Goal: Task Accomplishment & Management: Complete application form

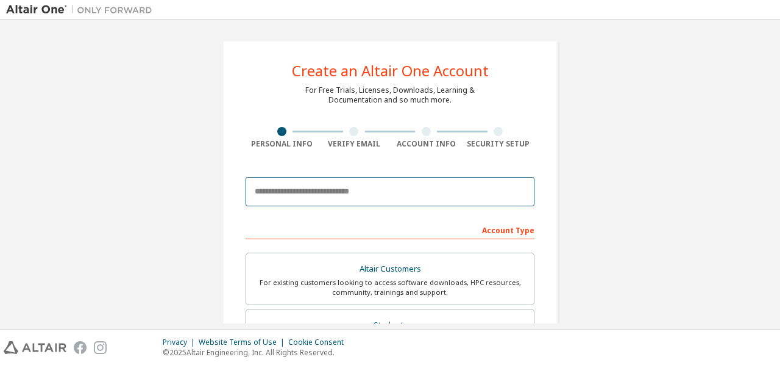
click at [338, 202] on input "email" at bounding box center [390, 191] width 289 height 29
type input "**********"
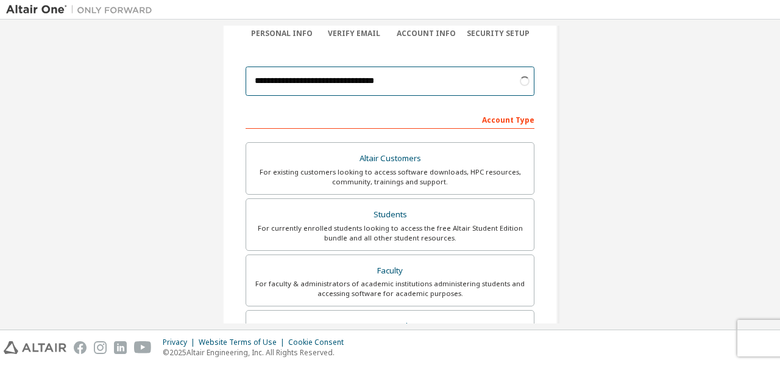
scroll to position [122, 0]
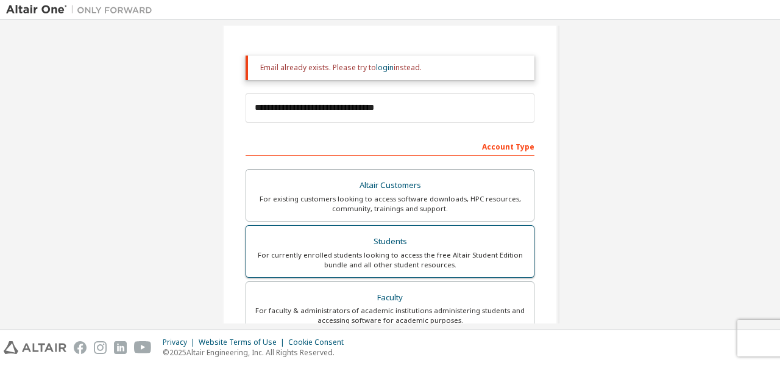
click at [368, 237] on div "Students" at bounding box center [390, 241] width 273 height 17
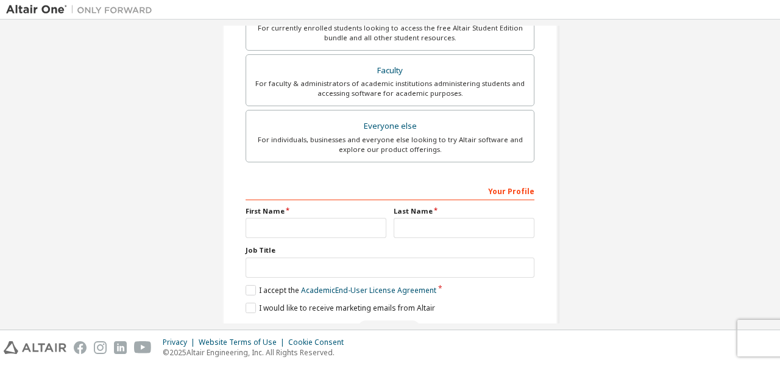
scroll to position [366, 0]
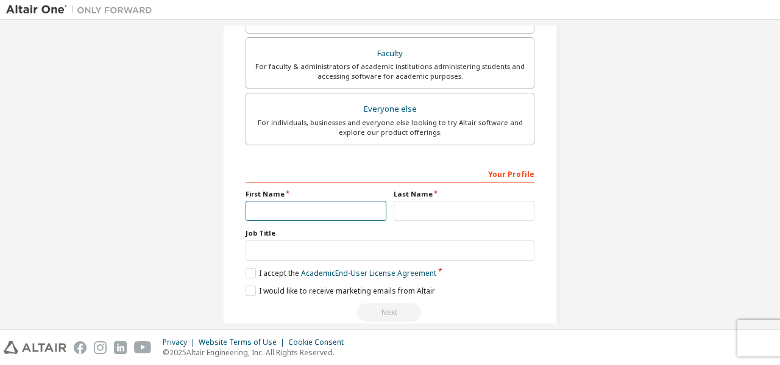
click at [334, 213] on input "text" at bounding box center [316, 211] width 141 height 20
type input "**********"
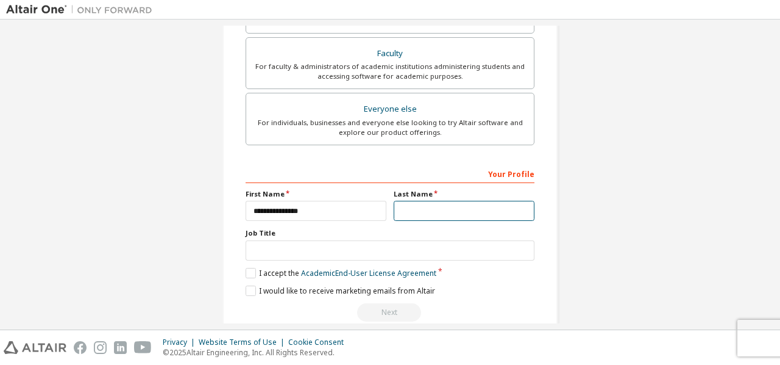
click at [443, 215] on input "text" at bounding box center [464, 211] width 141 height 20
type input "**********"
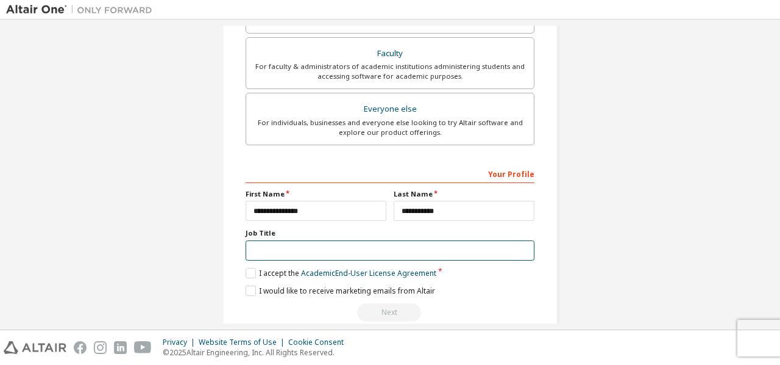
click at [349, 244] on input "text" at bounding box center [390, 250] width 289 height 20
type input "**********"
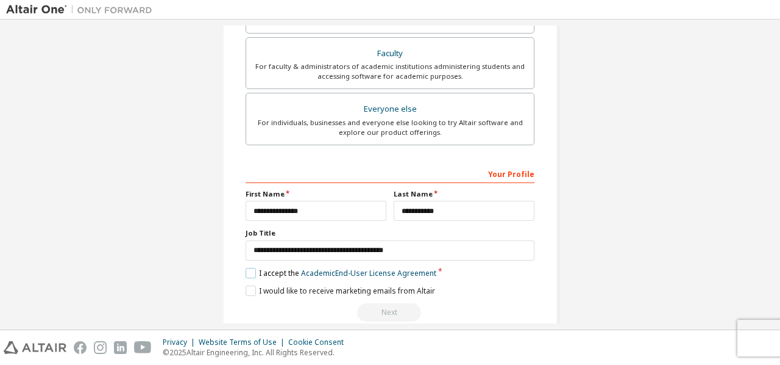
click at [254, 273] on label "I accept the Academic End-User License Agreement" at bounding box center [341, 273] width 191 height 10
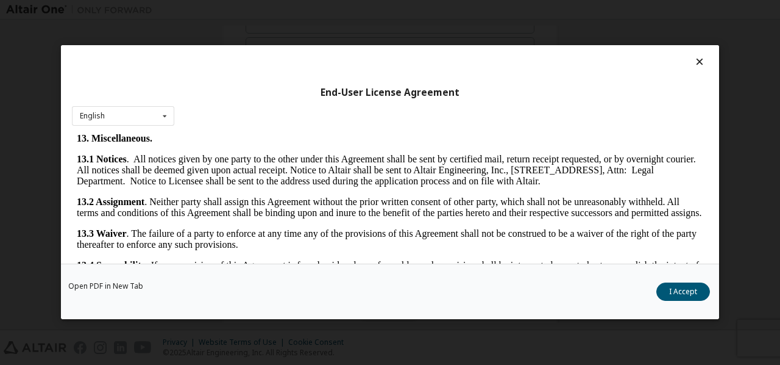
scroll to position [2034, 0]
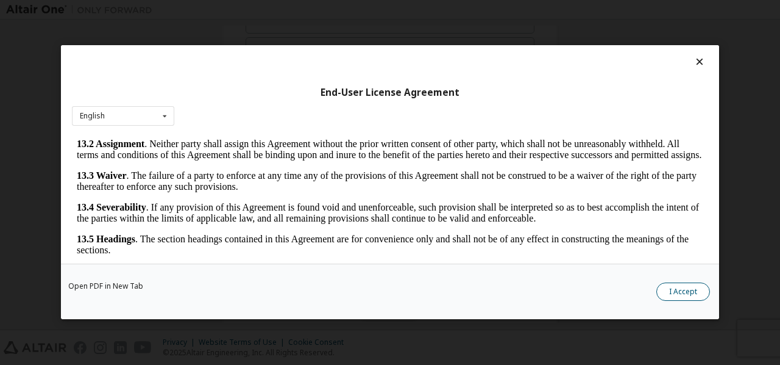
click at [684, 290] on button "I Accept" at bounding box center [684, 292] width 54 height 18
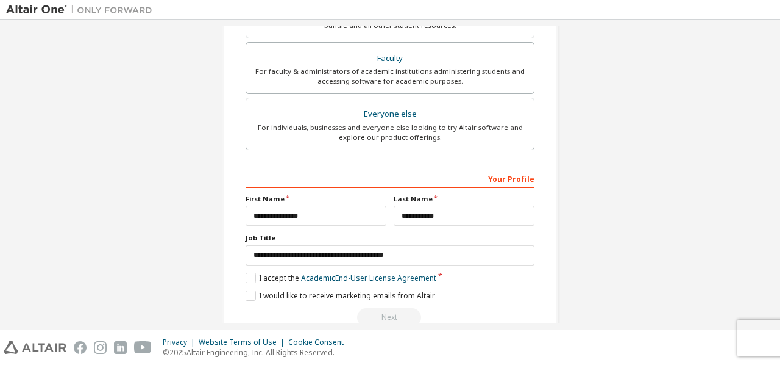
scroll to position [366, 0]
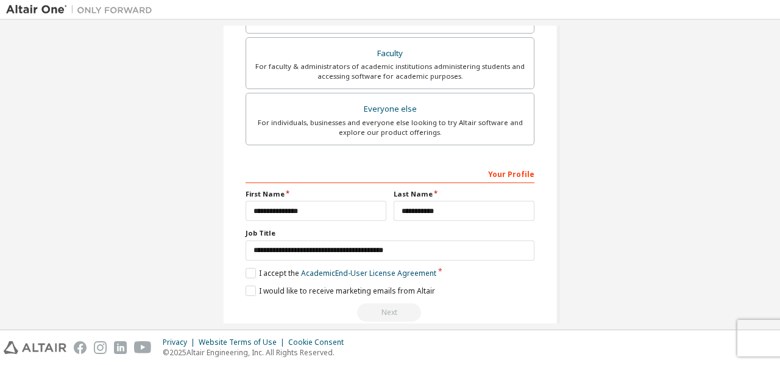
click at [335, 168] on div "Your Profile" at bounding box center [390, 173] width 289 height 20
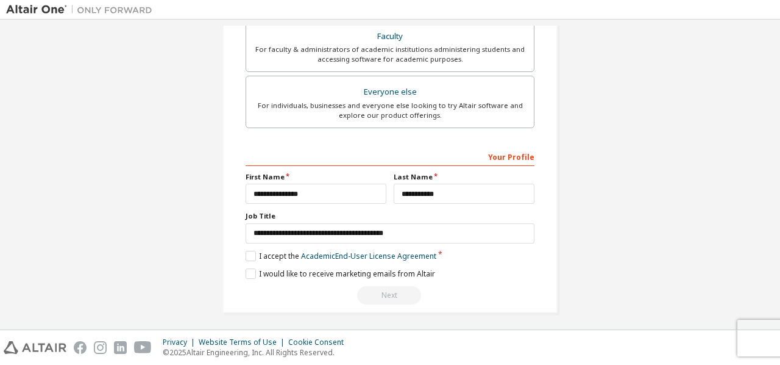
scroll to position [383, 0]
click at [395, 299] on div "Next" at bounding box center [390, 294] width 289 height 18
click at [246, 274] on label "I would like to receive marketing emails from Altair" at bounding box center [341, 273] width 190 height 10
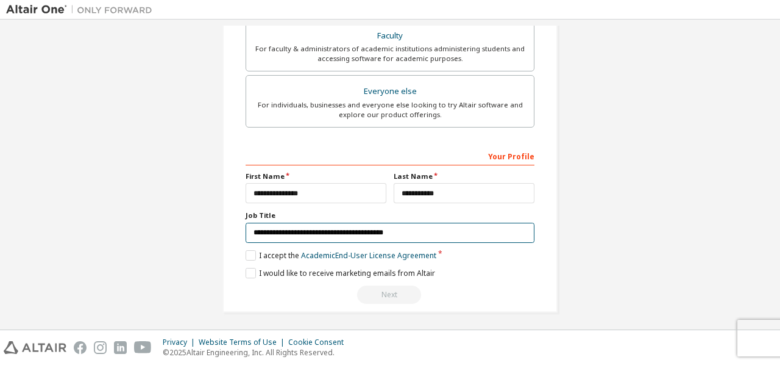
click at [383, 225] on input "**********" at bounding box center [390, 233] width 289 height 20
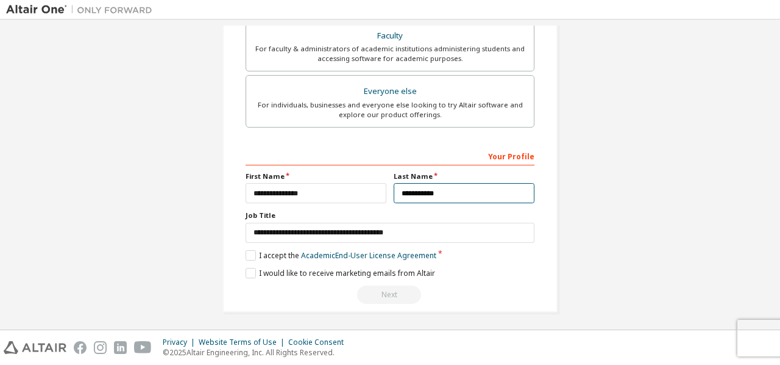
click at [452, 191] on input "**********" at bounding box center [464, 193] width 141 height 20
click at [510, 151] on div "Your Profile" at bounding box center [390, 156] width 289 height 20
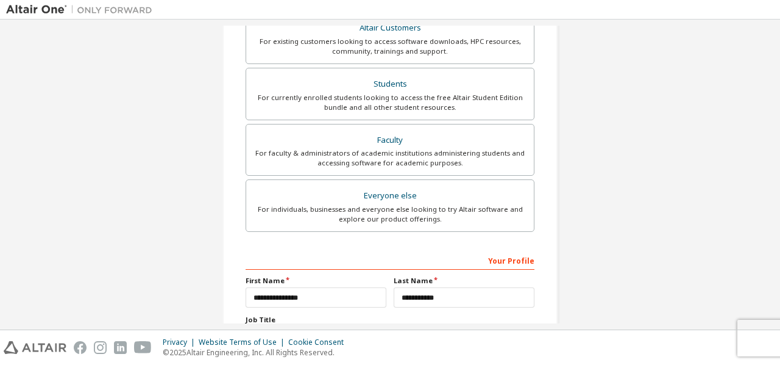
scroll to position [201, 0]
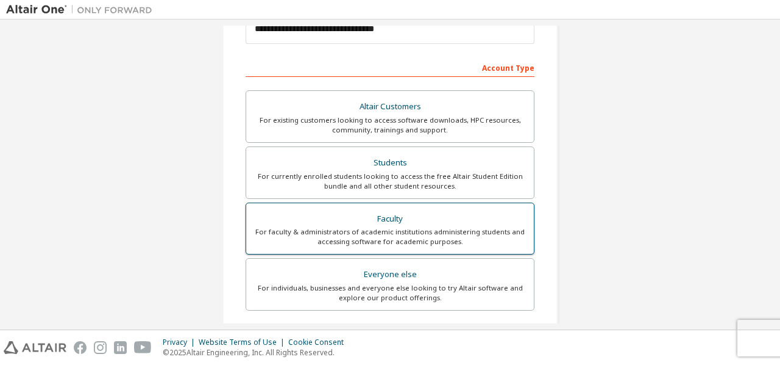
click at [378, 216] on div "Faculty" at bounding box center [390, 218] width 273 height 17
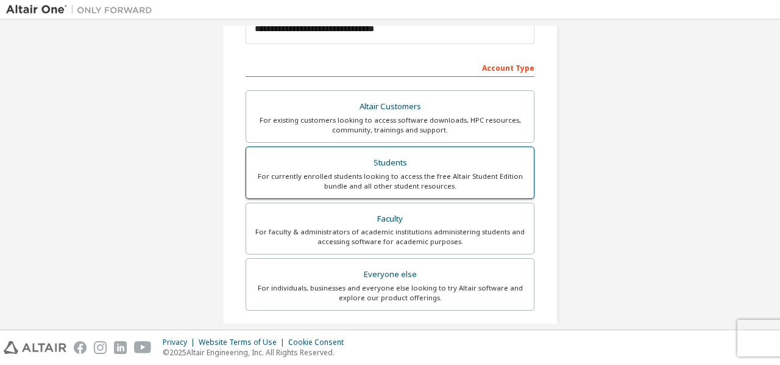
click at [385, 196] on label "Students For currently enrolled students looking to access the free Altair Stud…" at bounding box center [390, 172] width 289 height 52
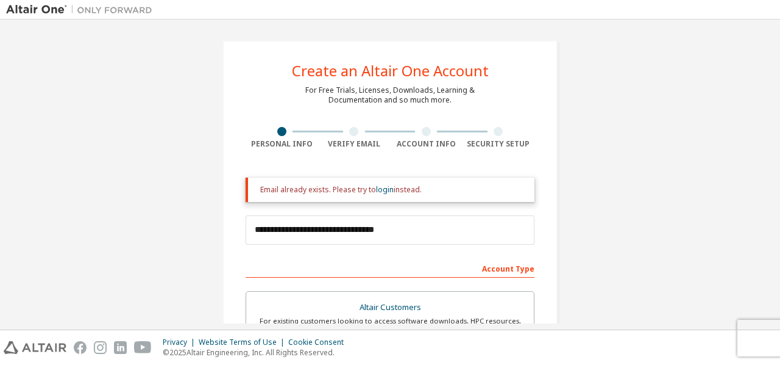
click at [500, 266] on div "Account Type" at bounding box center [390, 268] width 289 height 20
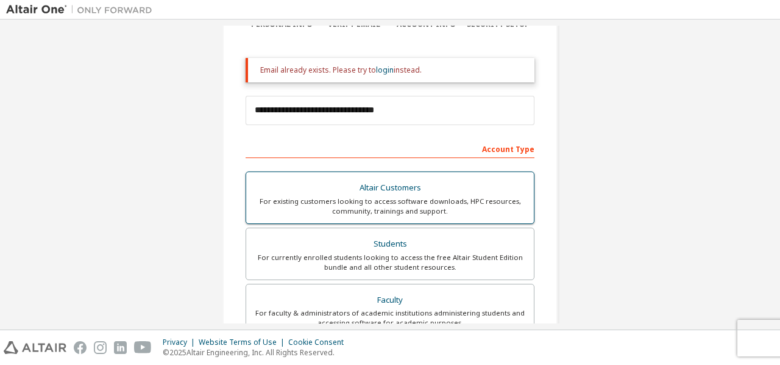
scroll to position [122, 0]
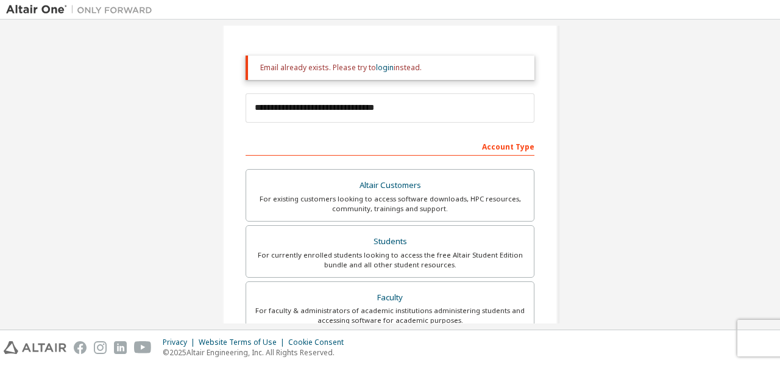
click at [396, 143] on div "Account Type" at bounding box center [390, 146] width 289 height 20
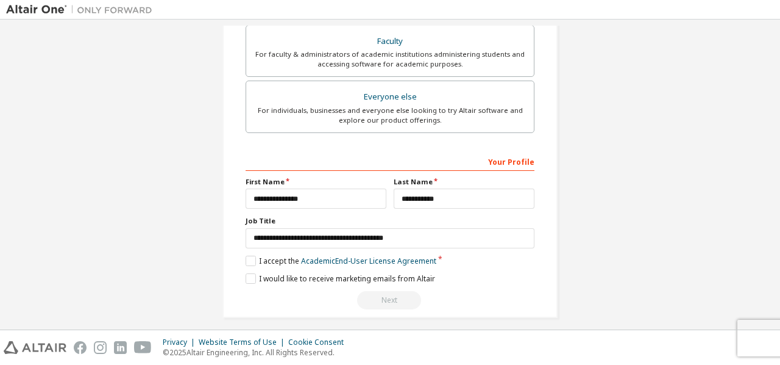
scroll to position [383, 0]
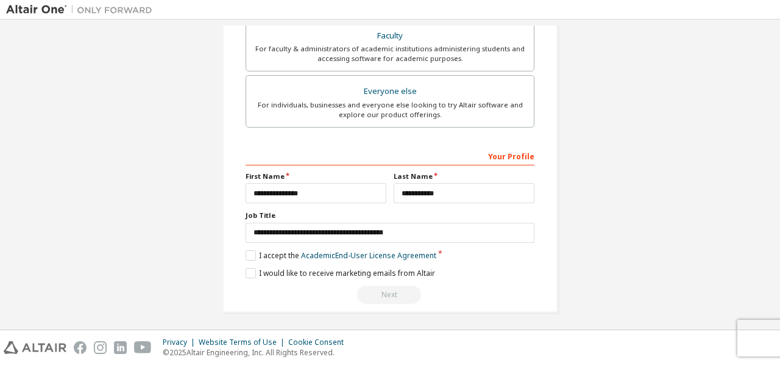
click at [390, 286] on div "Next" at bounding box center [390, 294] width 289 height 18
click at [304, 193] on input "**********" at bounding box center [316, 193] width 141 height 20
click at [329, 187] on input "**********" at bounding box center [316, 193] width 141 height 20
click at [450, 187] on input "**********" at bounding box center [464, 193] width 141 height 20
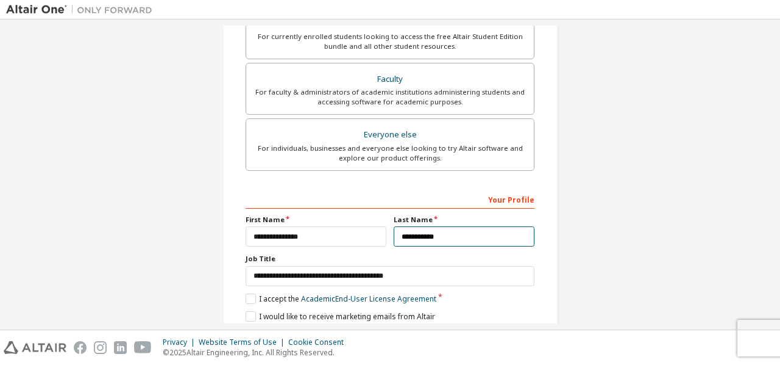
scroll to position [262, 0]
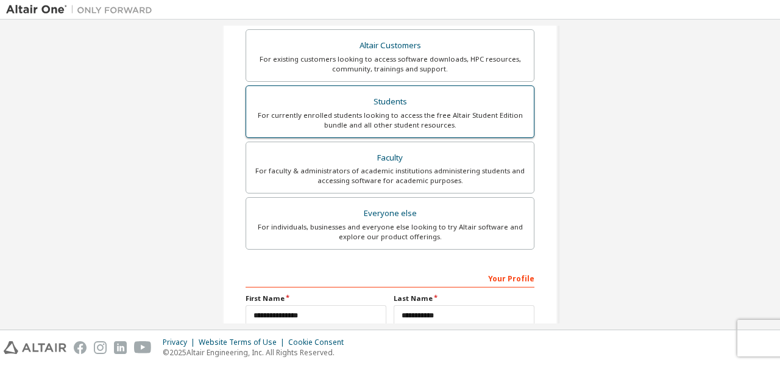
click at [370, 101] on div "Students" at bounding box center [390, 101] width 273 height 17
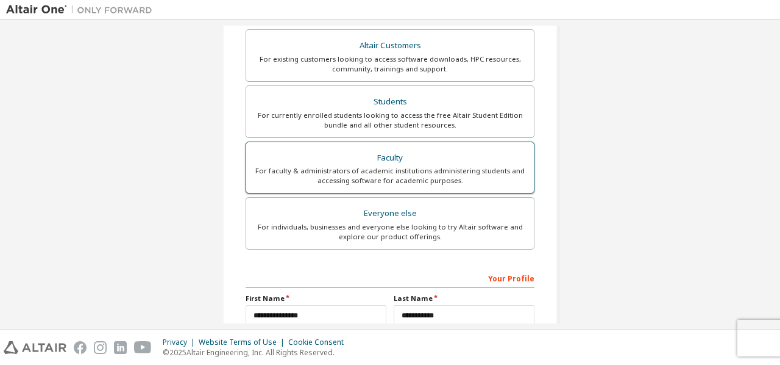
click at [468, 172] on div "For faculty & administrators of academic institutions administering students an…" at bounding box center [390, 176] width 273 height 20
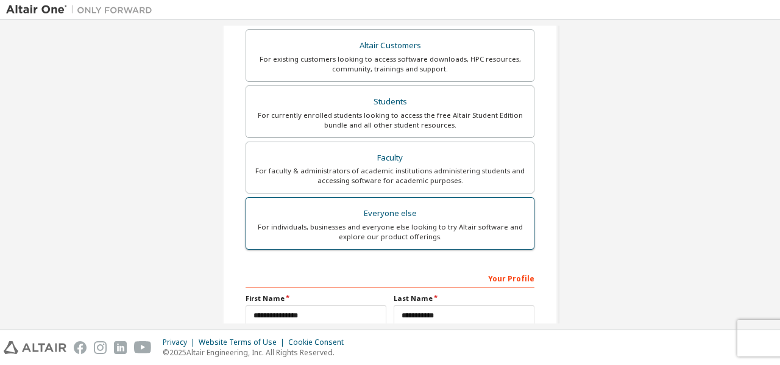
click at [440, 231] on div "For individuals, businesses and everyone else looking to try Altair software an…" at bounding box center [390, 232] width 273 height 20
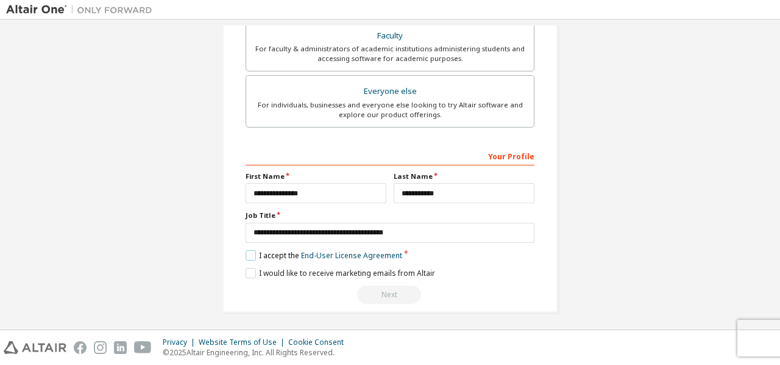
click at [251, 256] on label "I accept the End-User License Agreement" at bounding box center [324, 255] width 157 height 10
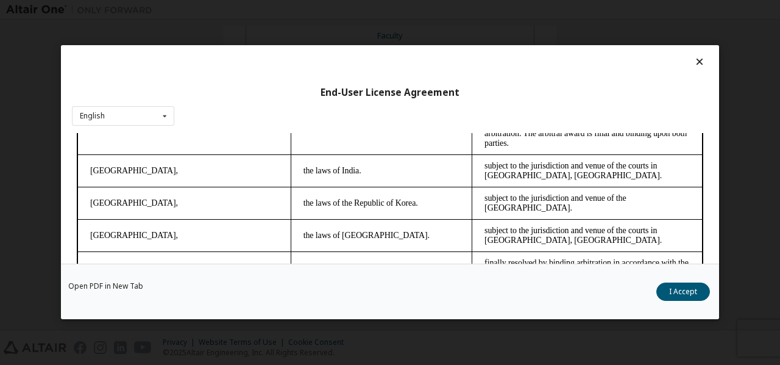
scroll to position [3437, 0]
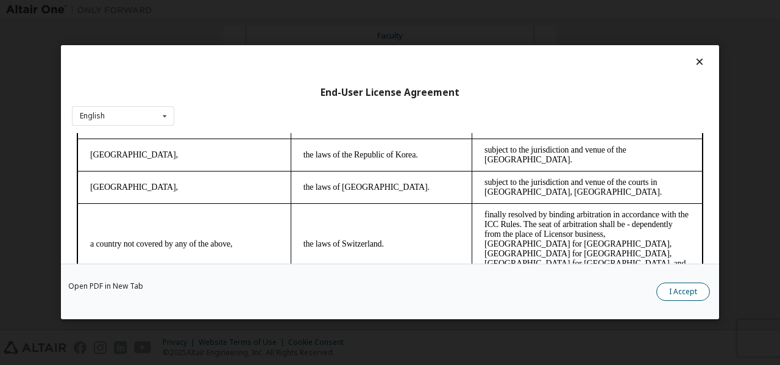
click at [663, 288] on button "I Accept" at bounding box center [684, 292] width 54 height 18
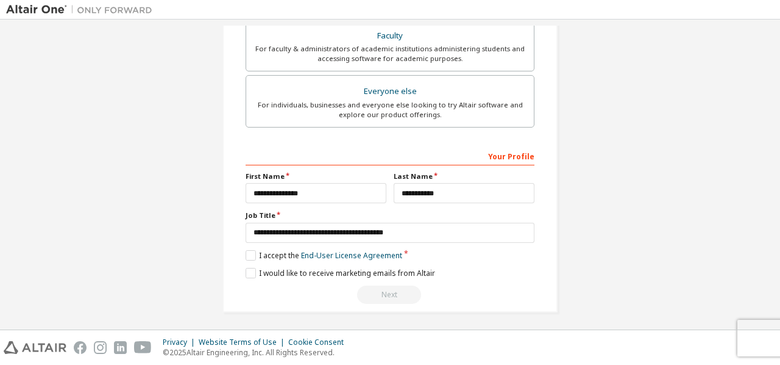
scroll to position [201, 0]
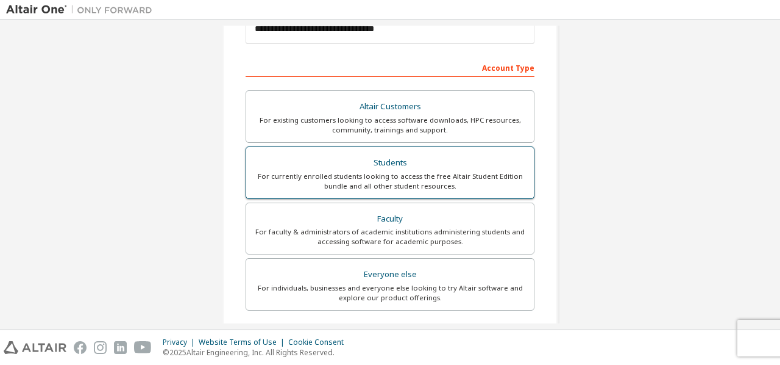
click at [398, 151] on label "Students For currently enrolled students looking to access the free Altair Stud…" at bounding box center [390, 172] width 289 height 52
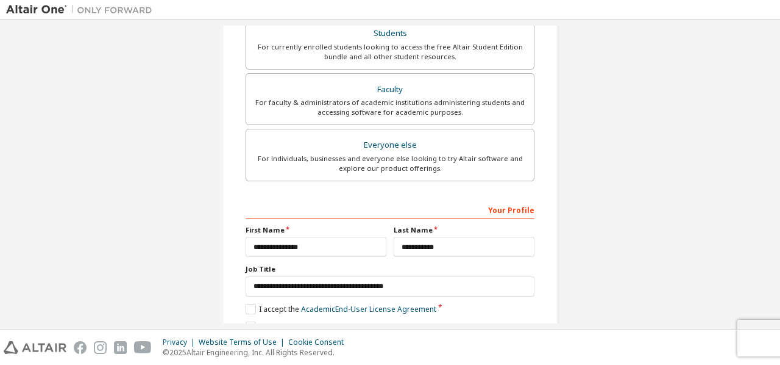
scroll to position [383, 0]
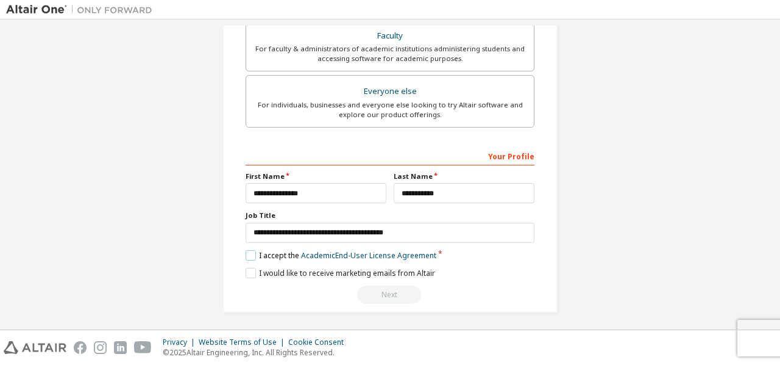
click at [250, 250] on label "I accept the Academic End-User License Agreement" at bounding box center [341, 255] width 191 height 10
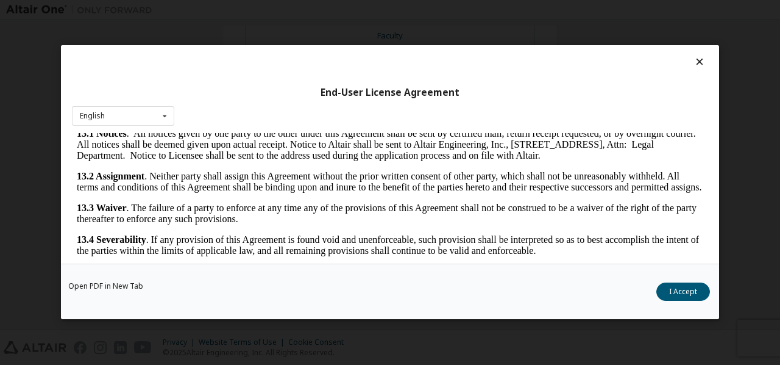
scroll to position [2034, 0]
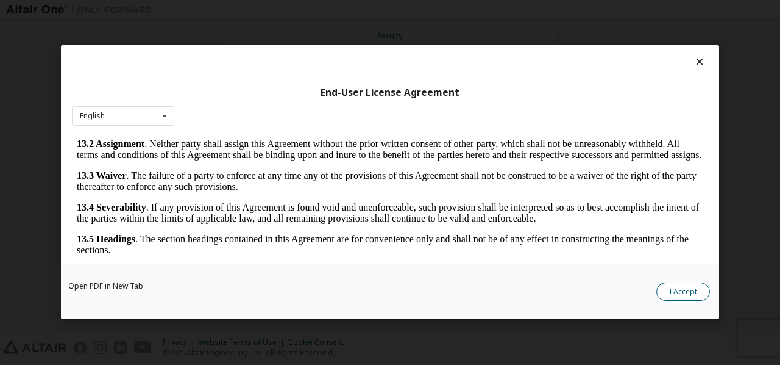
click at [689, 292] on button "I Accept" at bounding box center [684, 292] width 54 height 18
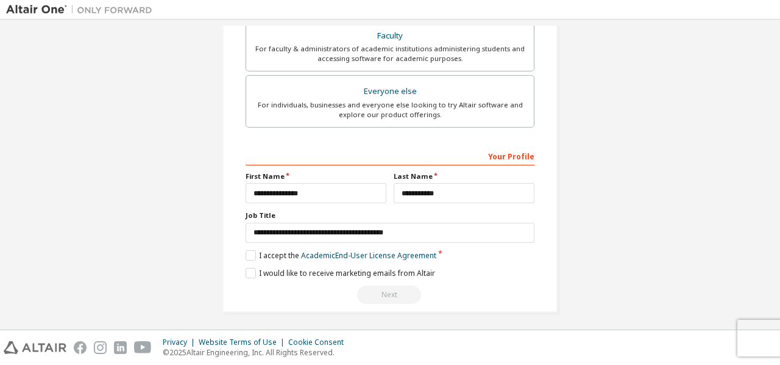
click at [378, 291] on div "Next" at bounding box center [390, 294] width 289 height 18
click at [379, 291] on div "Next" at bounding box center [390, 294] width 289 height 18
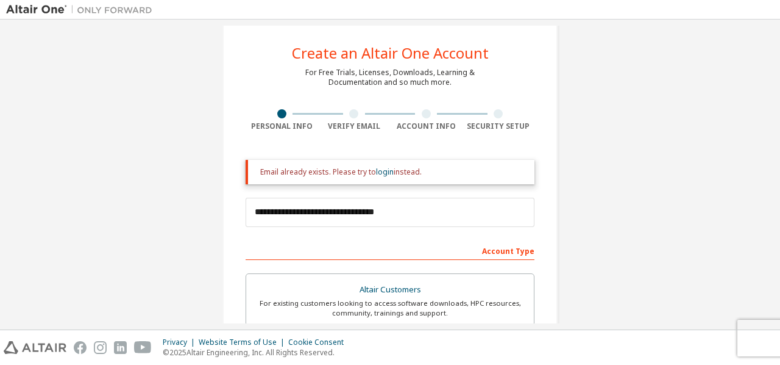
scroll to position [79, 0]
